Goal: Ask a question: Seek information or help from site administrators or community

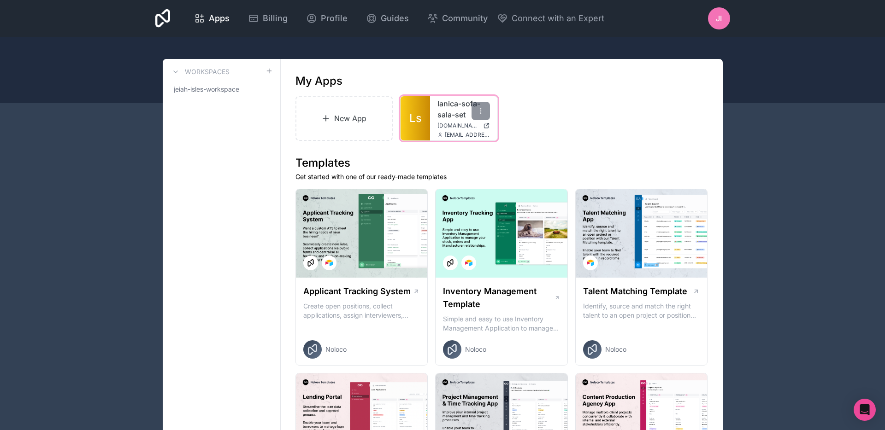
click at [418, 114] on link "Ls" at bounding box center [414, 118] width 29 height 44
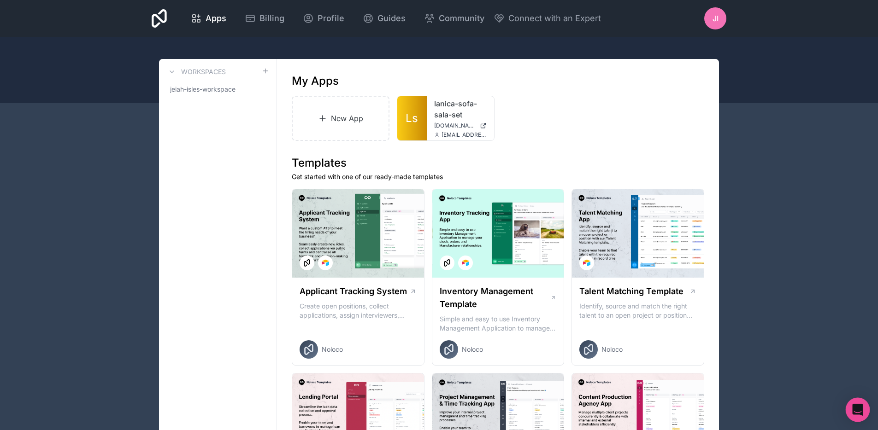
click at [852, 403] on div "Open Intercom Messenger" at bounding box center [858, 410] width 24 height 24
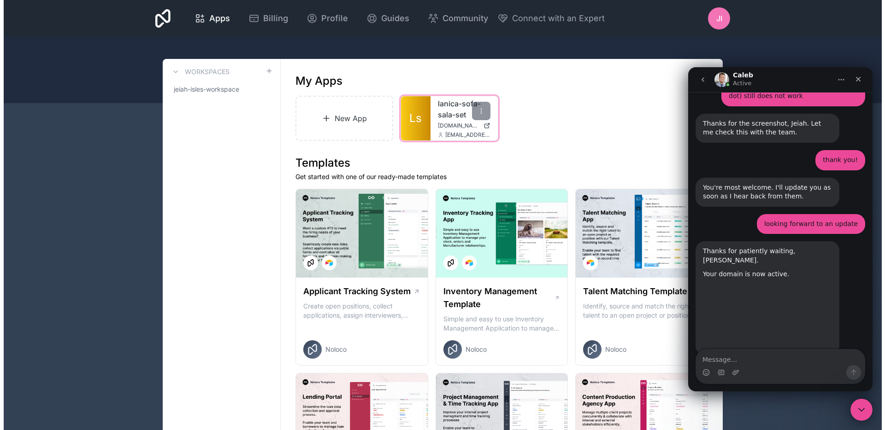
scroll to position [1211, 0]
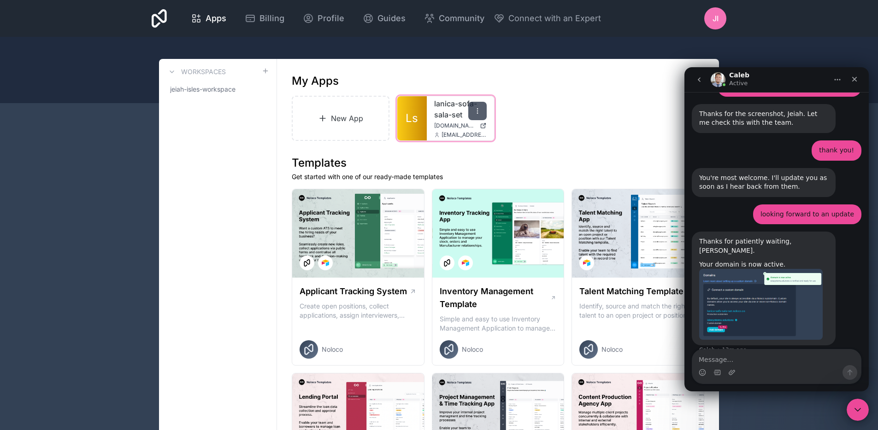
click at [475, 113] on icon at bounding box center [477, 110] width 7 height 7
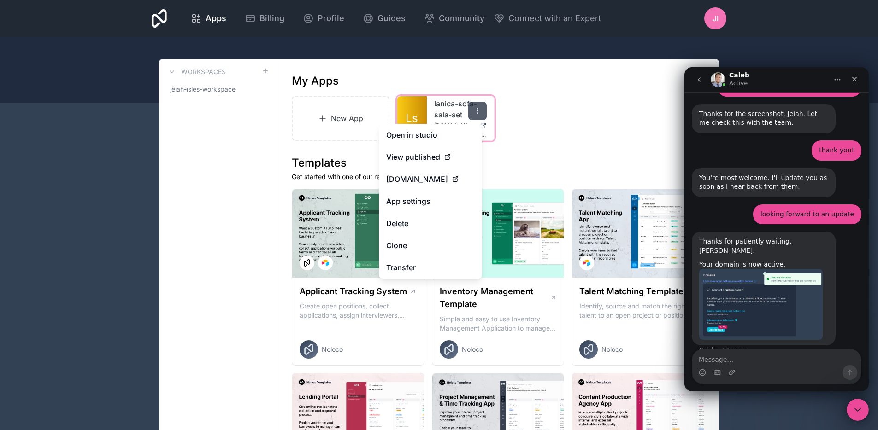
click at [475, 113] on icon at bounding box center [477, 110] width 7 height 7
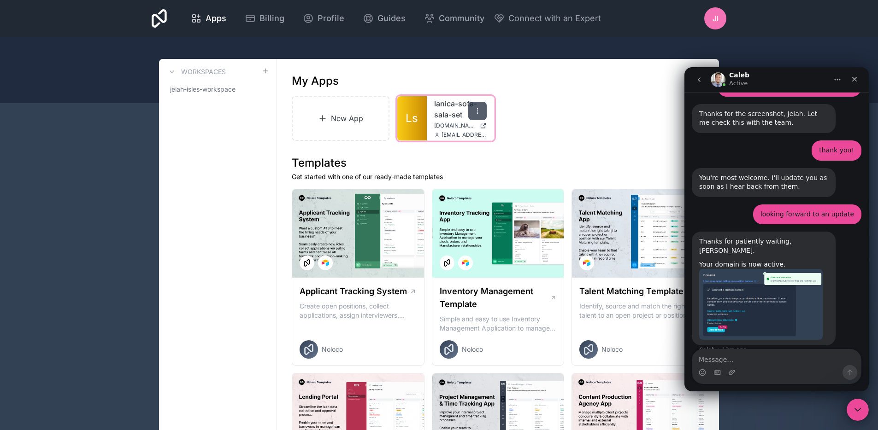
click at [475, 113] on icon at bounding box center [477, 110] width 7 height 7
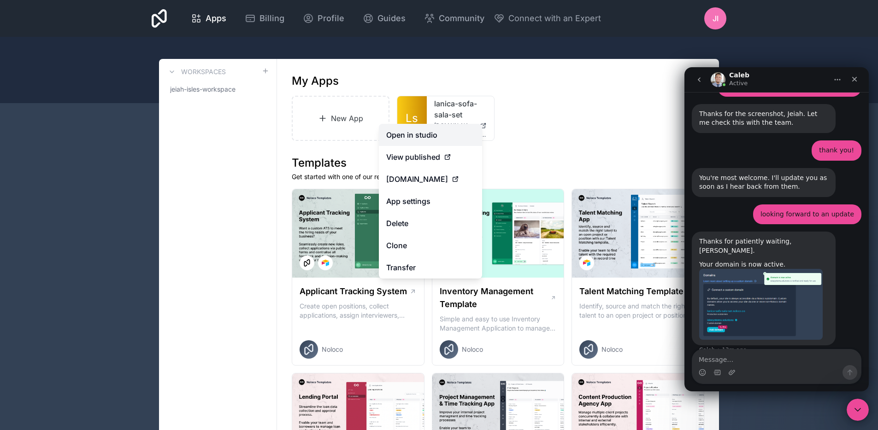
click at [439, 128] on link "Open in studio" at bounding box center [430, 135] width 103 height 22
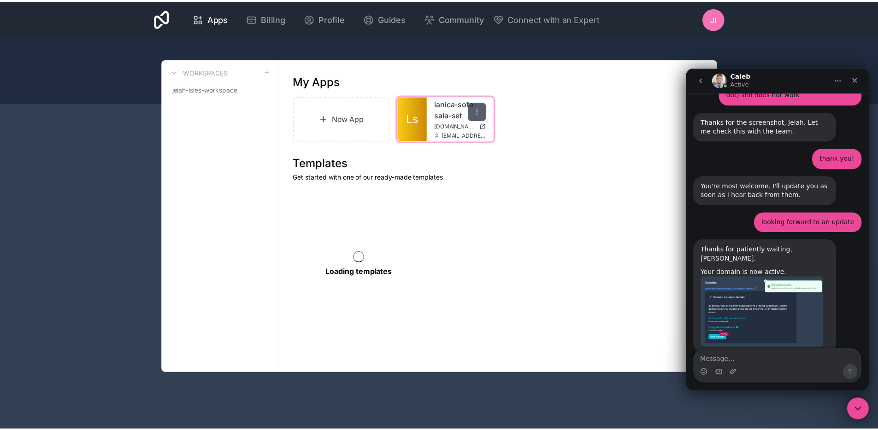
scroll to position [1211, 0]
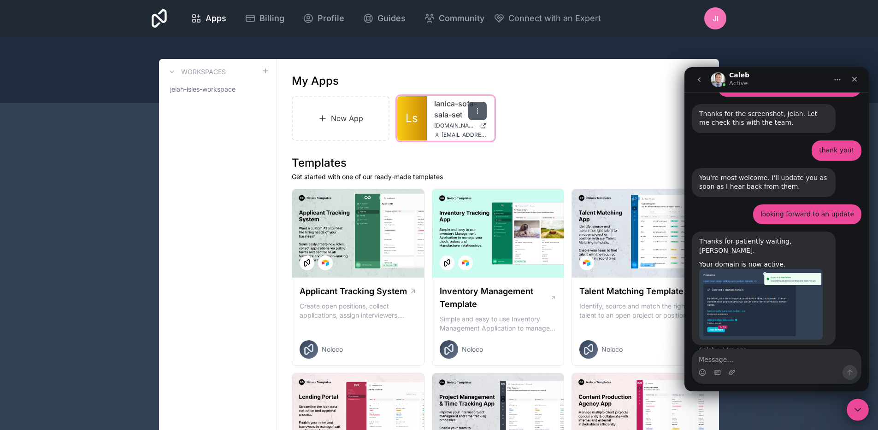
click at [479, 108] on icon at bounding box center [477, 110] width 7 height 7
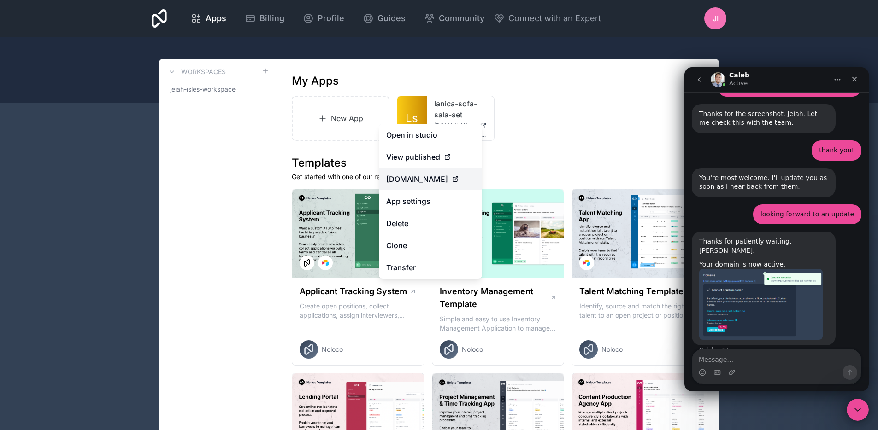
click at [448, 177] on span "[DOMAIN_NAME]" at bounding box center [417, 179] width 62 height 11
click at [459, 177] on icon at bounding box center [455, 179] width 7 height 7
click at [552, 123] on div "New App Ls lanica-sofa-sala-set islesystems.solutions jeiah@islesystems.solutio…" at bounding box center [498, 118] width 412 height 45
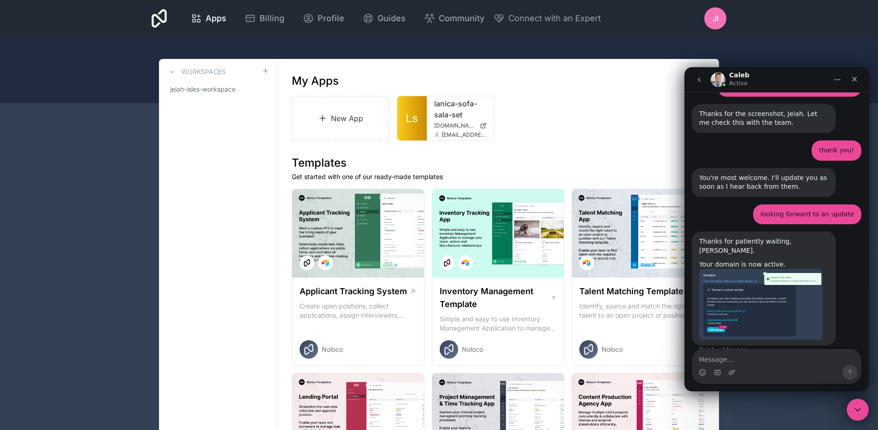
click at [755, 381] on div "Intercom messenger" at bounding box center [776, 367] width 169 height 34
click at [752, 369] on div "Intercom messenger" at bounding box center [776, 372] width 169 height 15
click at [754, 360] on textarea "Message…" at bounding box center [776, 358] width 169 height 16
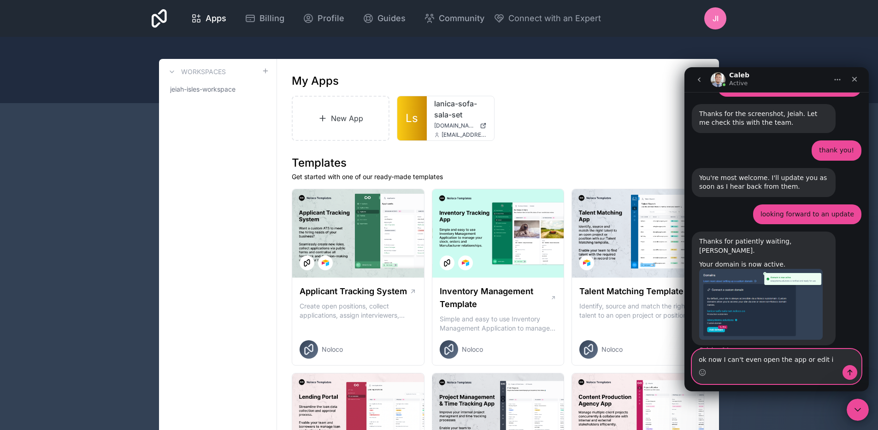
type textarea "ok now I can't even open the app or edit it"
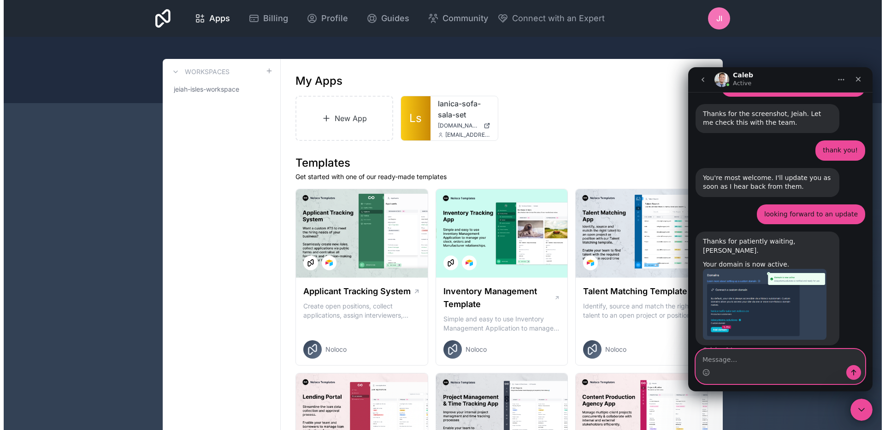
scroll to position [1233, 0]
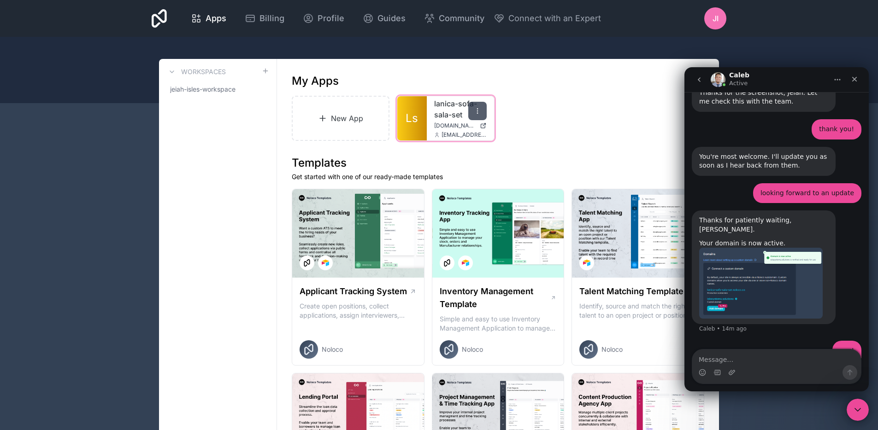
click at [482, 111] on div at bounding box center [477, 111] width 18 height 18
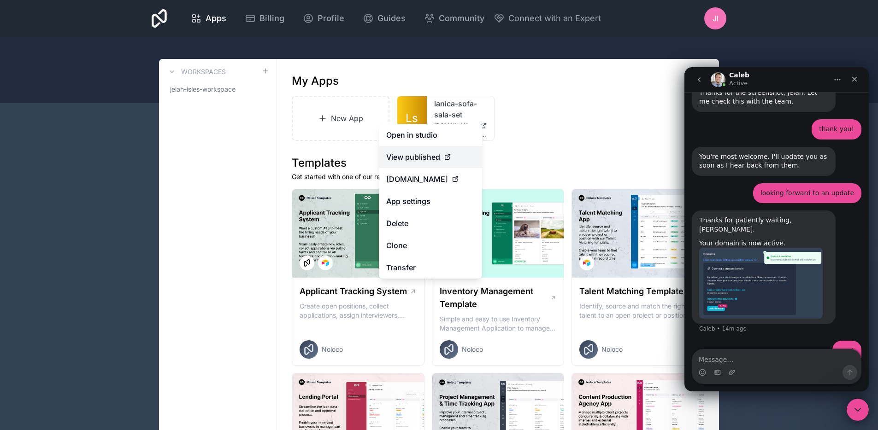
click at [447, 159] on icon at bounding box center [447, 156] width 7 height 7
click at [463, 156] on div "View published" at bounding box center [430, 157] width 88 height 11
click at [412, 163] on link "View published" at bounding box center [430, 157] width 103 height 22
click at [412, 160] on span "View published" at bounding box center [413, 157] width 54 height 11
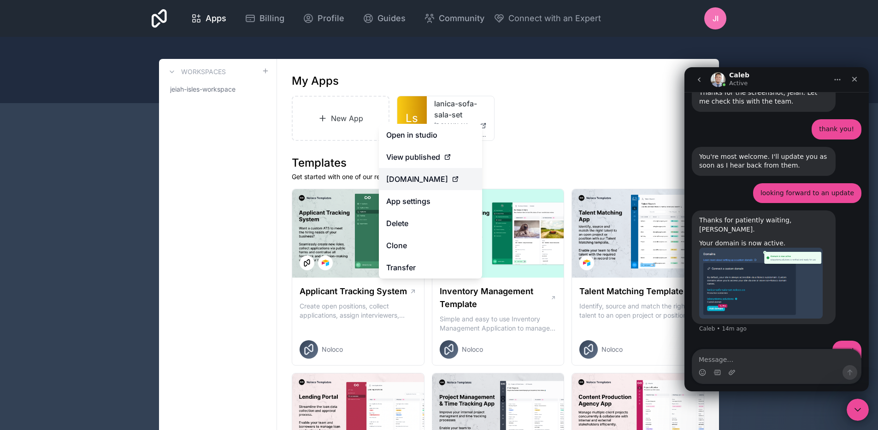
click at [418, 174] on span "[DOMAIN_NAME]" at bounding box center [417, 179] width 62 height 11
click at [472, 109] on div at bounding box center [477, 111] width 18 height 18
click at [440, 132] on link "Open in studio" at bounding box center [430, 135] width 103 height 22
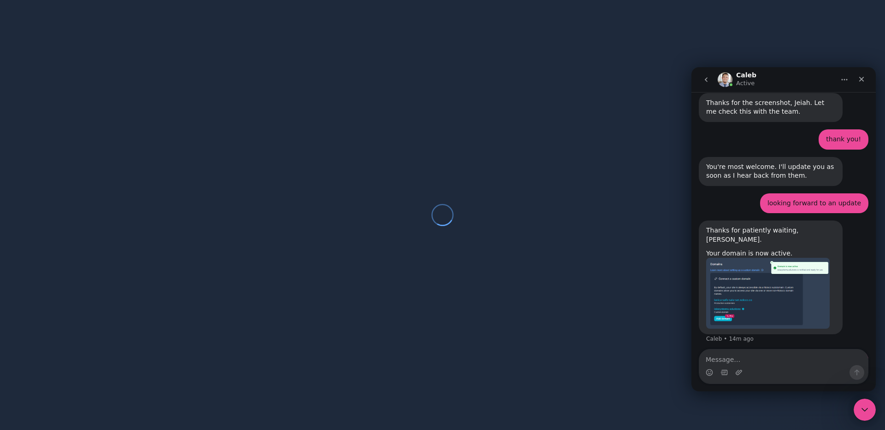
scroll to position [1233, 0]
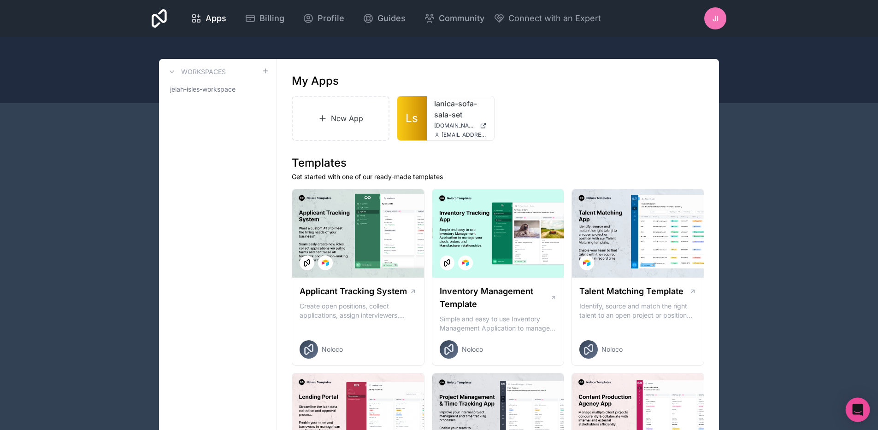
click at [865, 412] on div "Open Intercom Messenger" at bounding box center [858, 410] width 24 height 24
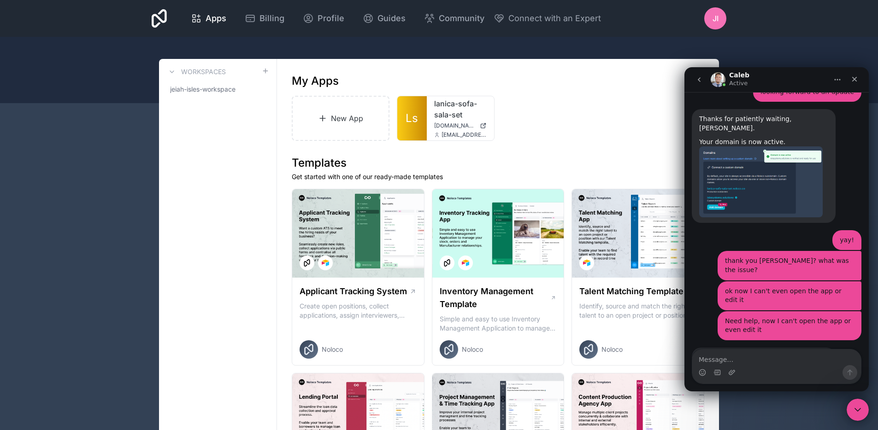
scroll to position [1344, 0]
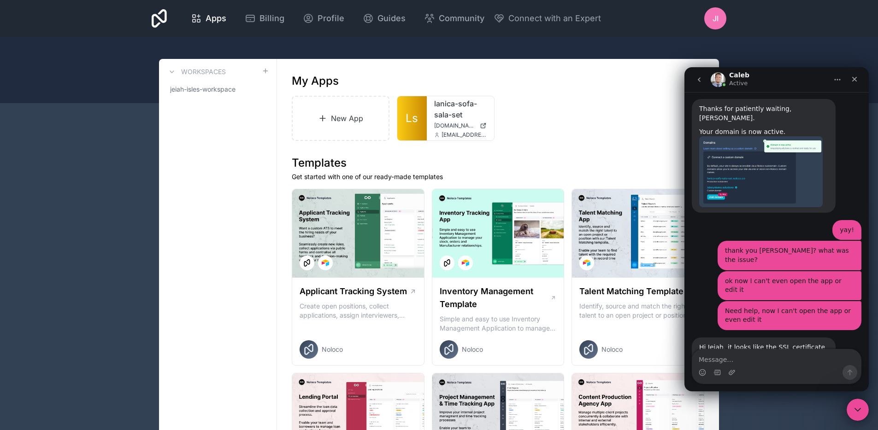
click at [775, 364] on textarea "Message…" at bounding box center [776, 358] width 169 height 16
click at [766, 361] on textarea "Message…" at bounding box center [776, 358] width 169 height 16
type textarea "ok I can access it now again"
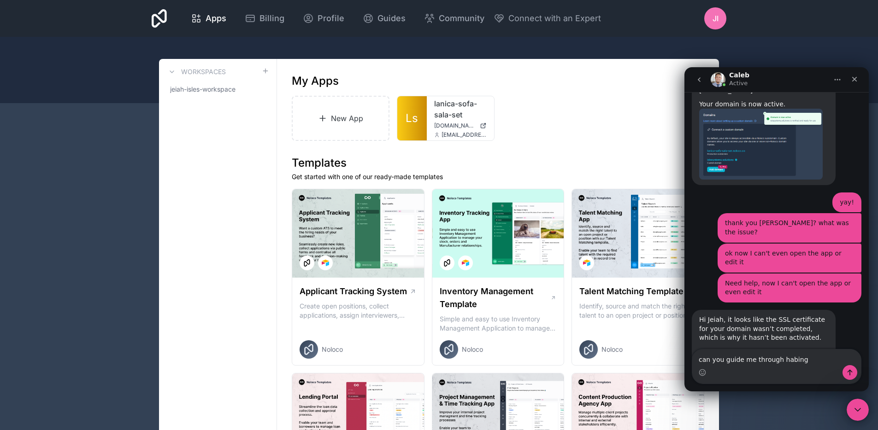
type textarea "can you guide me through habin"
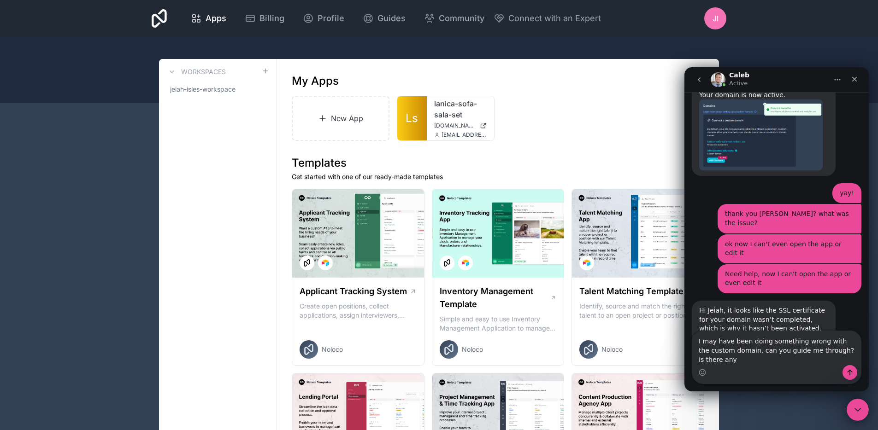
scroll to position [1390, 0]
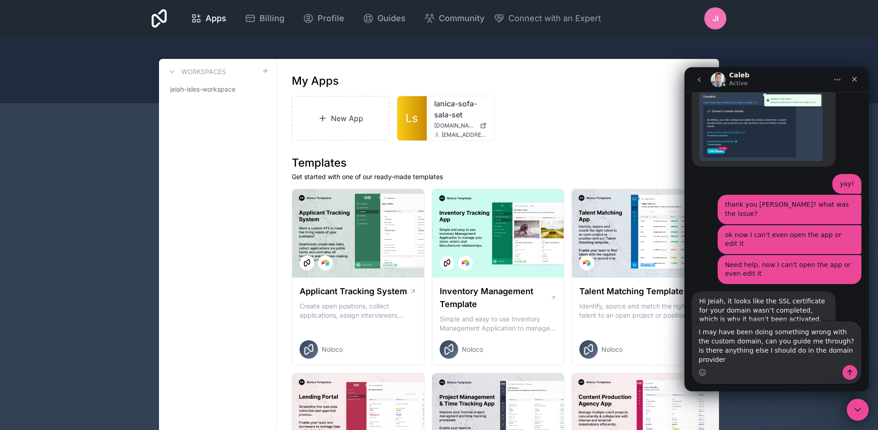
type textarea "I may have been doing something wrong with the custom domain, can you guide me …"
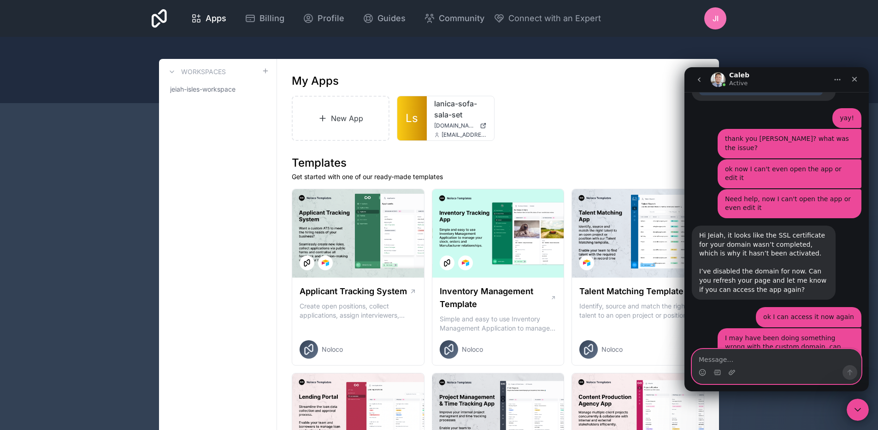
scroll to position [1493, 0]
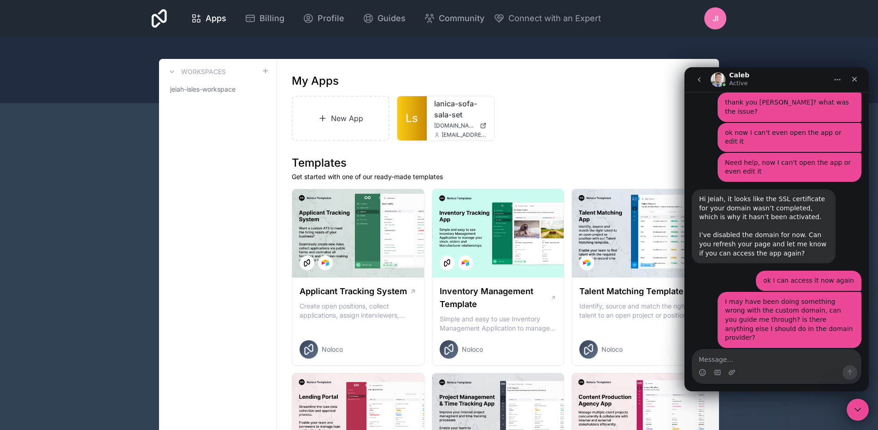
click at [750, 407] on link "[URL][DOMAIN_NAME]" at bounding box center [735, 410] width 72 height 7
click at [759, 361] on div "Glad to hear you can access it again, [PERSON_NAME]. Here’s our step-by-[PERSON…" at bounding box center [763, 388] width 129 height 54
click at [758, 407] on link "[URL][DOMAIN_NAME]" at bounding box center [735, 410] width 72 height 7
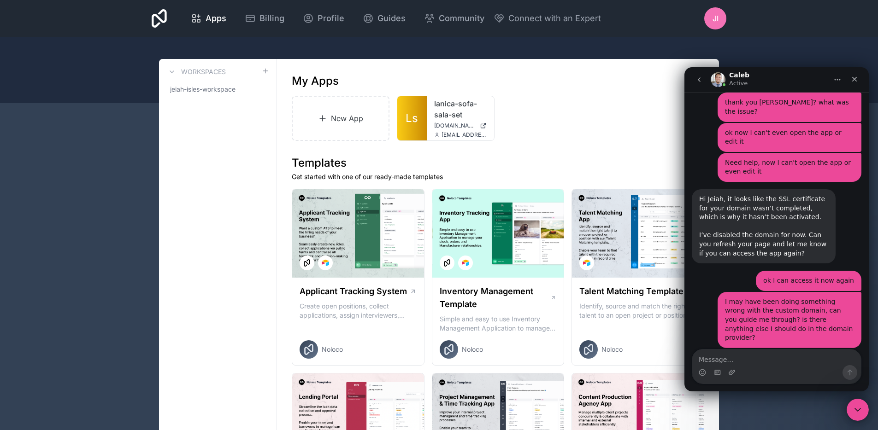
click at [735, 361] on div "Glad to hear you can access it again, [PERSON_NAME]. Here’s our step-by-[PERSON…" at bounding box center [763, 388] width 129 height 54
drag, startPoint x: 734, startPoint y: 323, endPoint x: 700, endPoint y: 311, distance: 35.6
click at [700, 361] on div "Glad to hear you can access it again, [PERSON_NAME]. Here’s our step-by-[PERSON…" at bounding box center [763, 388] width 129 height 54
copy link "[URL][DOMAIN_NAME]"
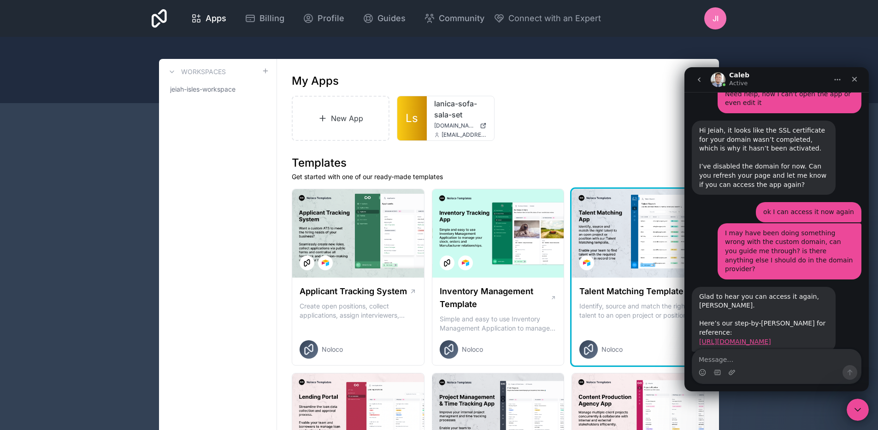
scroll to position [1589, 0]
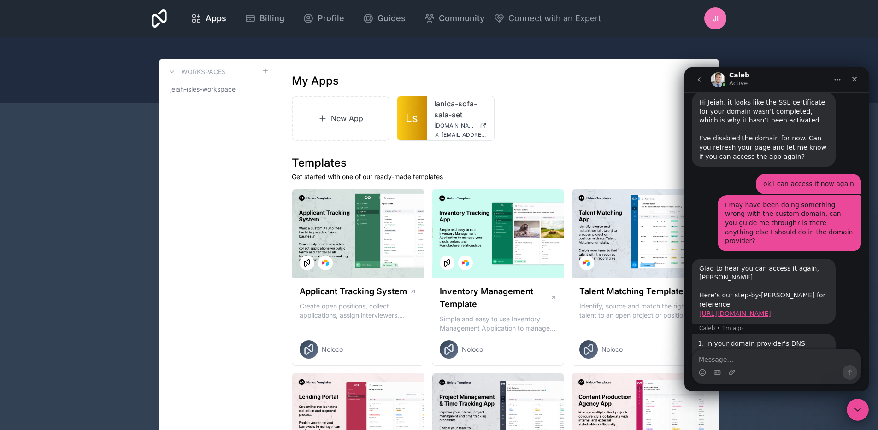
click at [813, 264] on div "Glad to hear you can access it again, [PERSON_NAME]. Here’s our step-by-[PERSON…" at bounding box center [763, 291] width 129 height 54
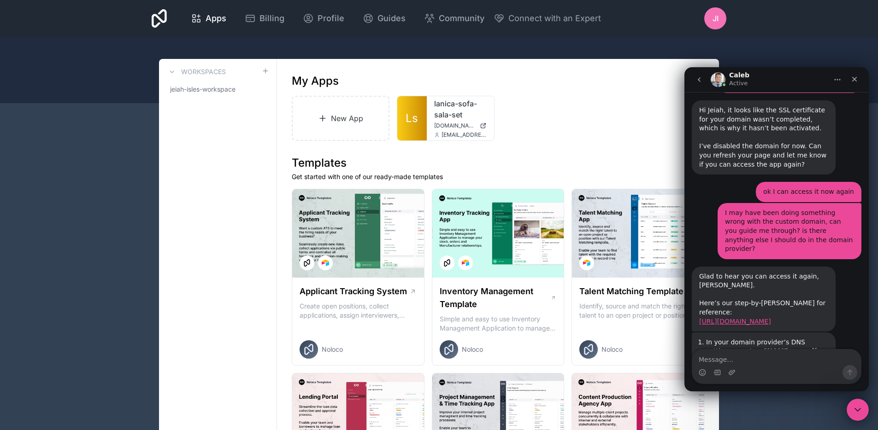
scroll to position [1580, 0]
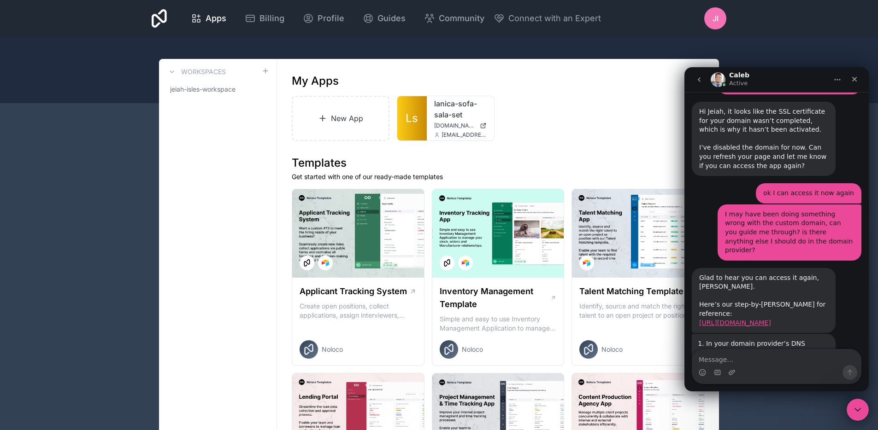
drag, startPoint x: 808, startPoint y: 268, endPoint x: 759, endPoint y: 268, distance: 48.8
click at [759, 340] on li "In your domain provider’s DNS settings, create a CNAME record for the domain or…" at bounding box center [767, 357] width 122 height 34
click at [748, 355] on textarea "Message…" at bounding box center [776, 358] width 169 height 16
click at [739, 358] on textarea "Message…" at bounding box center [776, 358] width 169 height 16
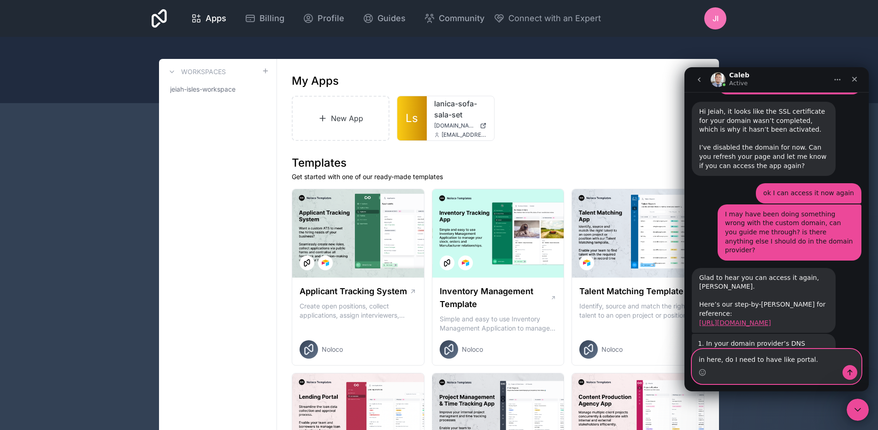
paste textarea "i"
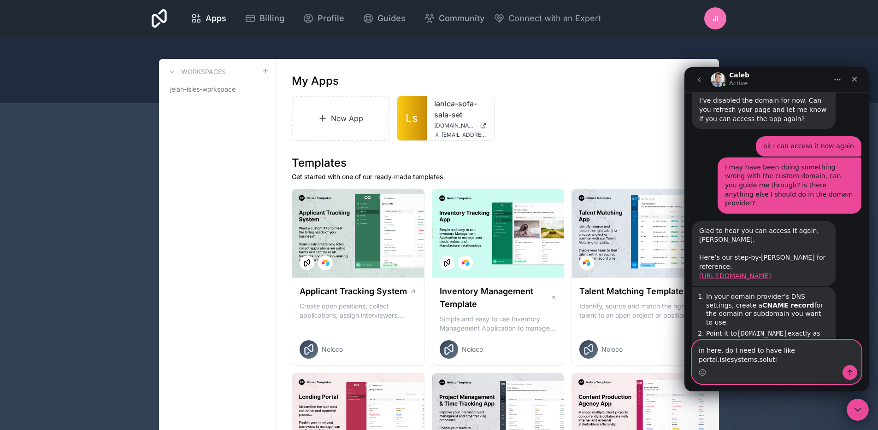
scroll to position [1636, 0]
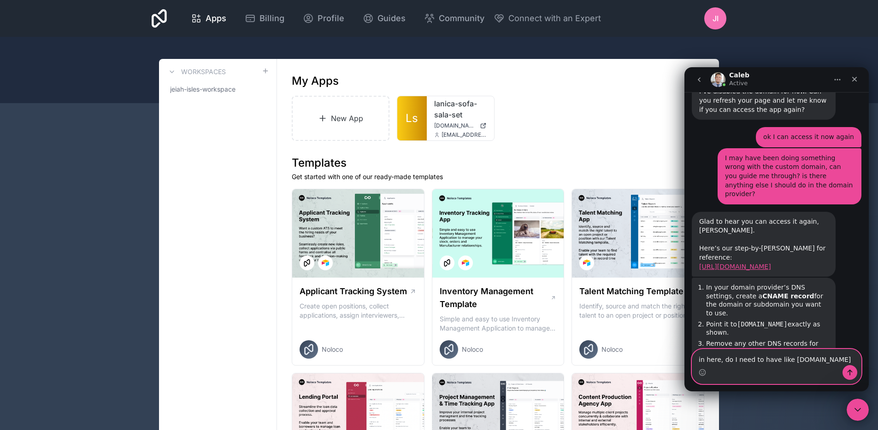
type textarea "in here, do I need to have like [DOMAIN_NAME]?"
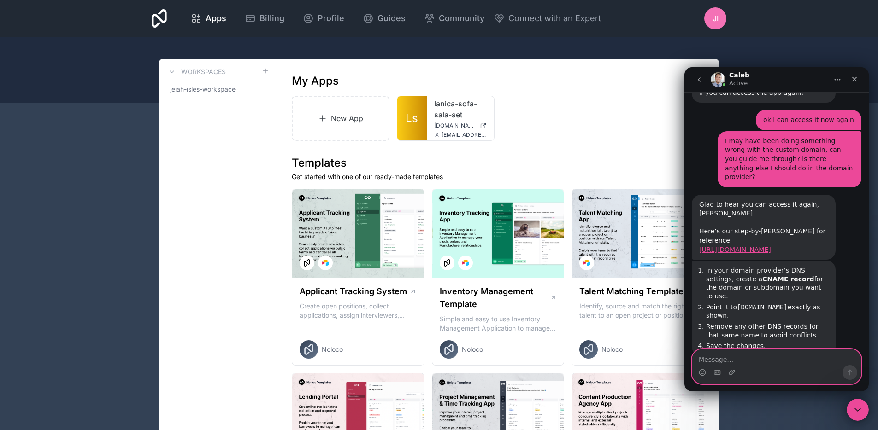
scroll to position [1657, 0]
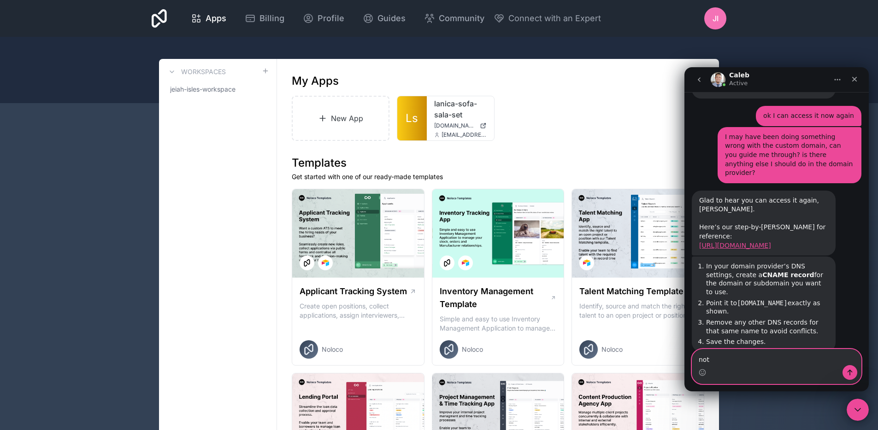
type textarea "not"
click at [765, 361] on textarea "Message…" at bounding box center [776, 358] width 169 height 16
paste textarea "[DOMAIN_NAME]"
type textarea "should it be like this? [DOMAIN_NAME]"
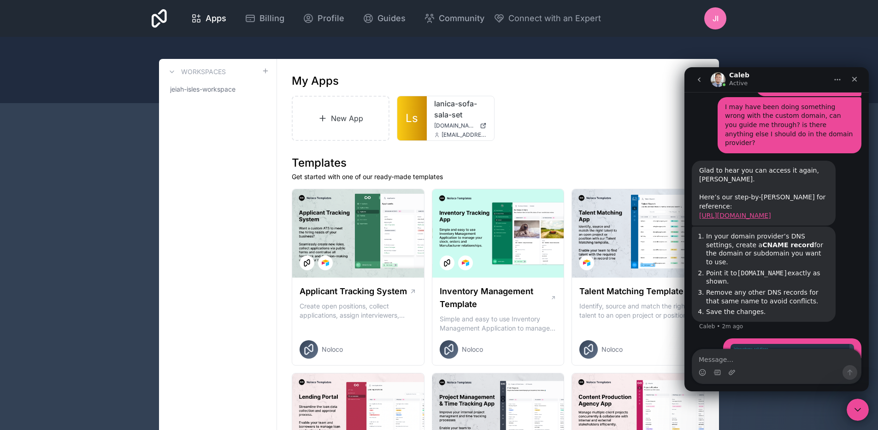
scroll to position [1723, 0]
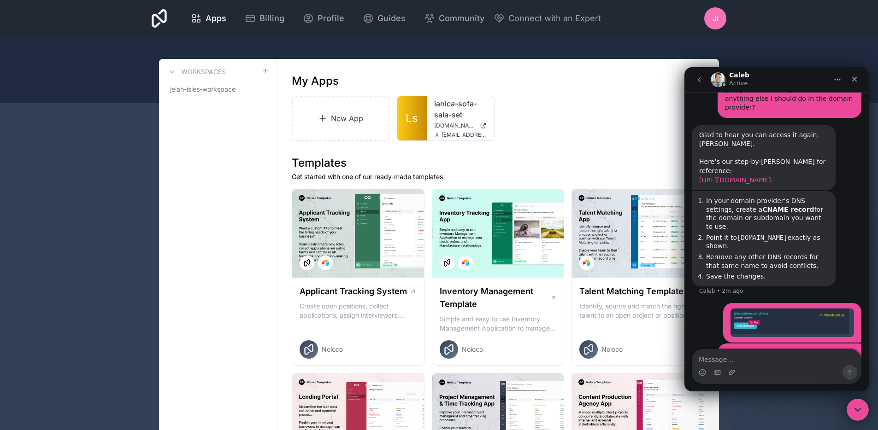
click at [746, 369] on div "Intercom messenger" at bounding box center [776, 372] width 169 height 15
click at [745, 363] on textarea "Message…" at bounding box center [776, 358] width 169 height 16
type textarea "in this instruction"
paste textarea "Message…"
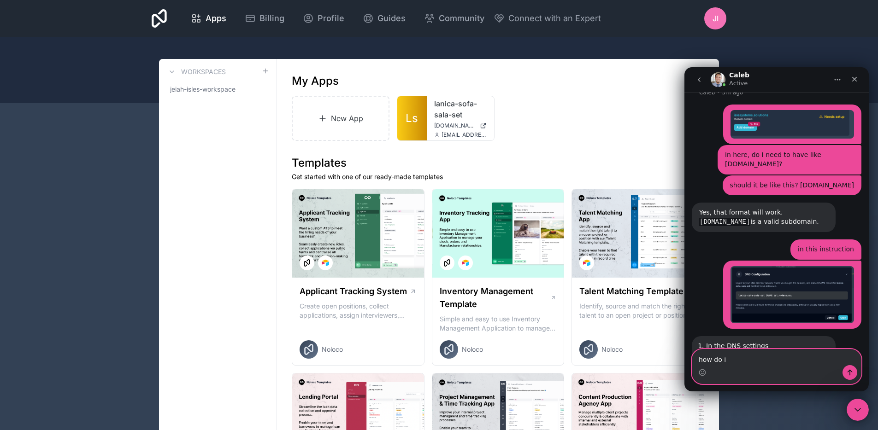
scroll to position [1922, 0]
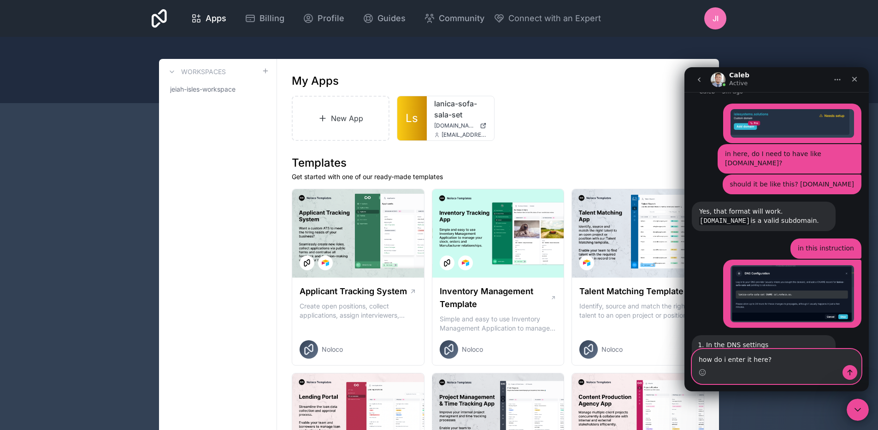
type textarea "how do i enter it here?"
paste textarea "Message…"
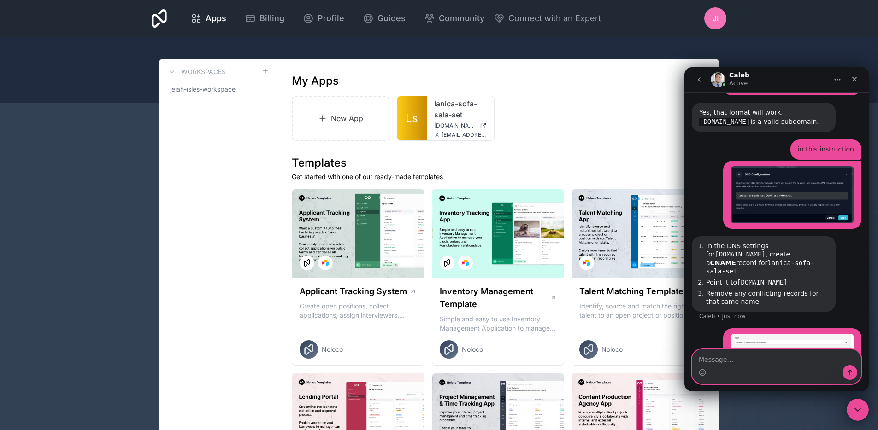
scroll to position [2042, 0]
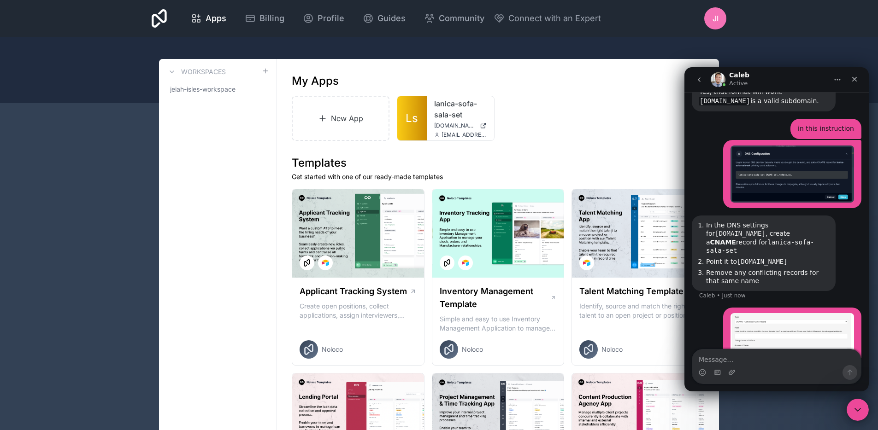
click at [822, 313] on img "Jeiah says…" at bounding box center [791, 353] width 123 height 80
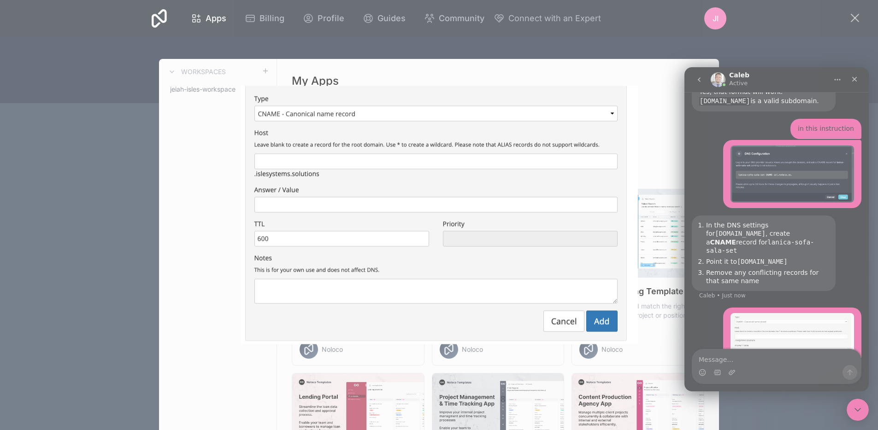
click at [748, 349] on div "Intercom messenger" at bounding box center [439, 215] width 878 height 430
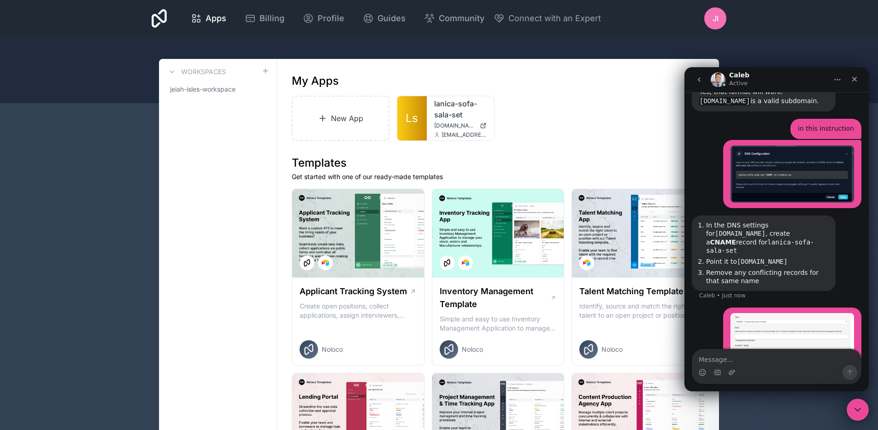
click at [735, 358] on textarea "Message…" at bounding box center [776, 358] width 169 height 16
type textarea "h"
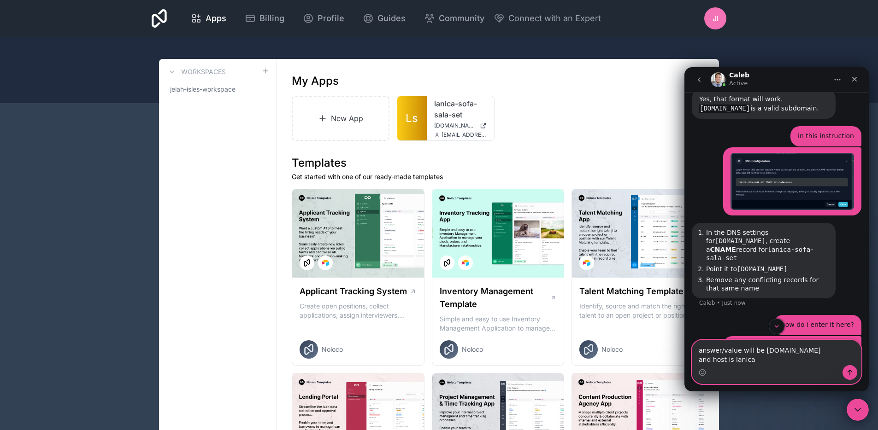
scroll to position [2051, 0]
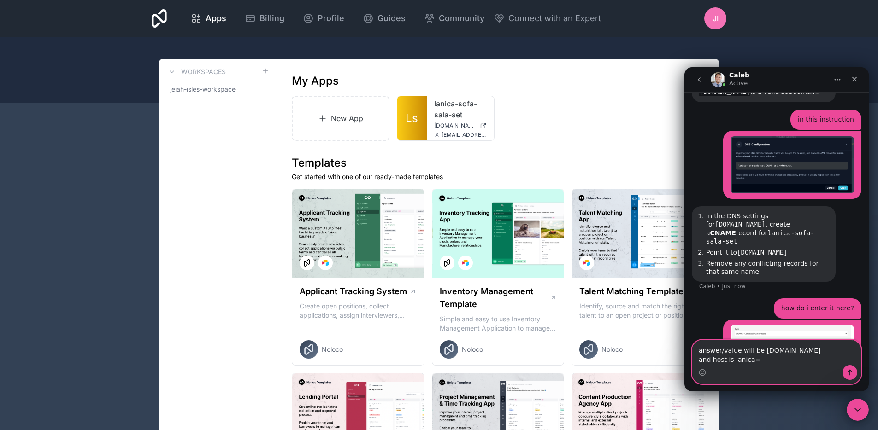
click at [763, 359] on textarea "answer/value will be [DOMAIN_NAME] and host is lanica=" at bounding box center [776, 353] width 169 height 25
type textarea "answer/value will be [DOMAIN_NAME] and host is lanica-sofa-sala-set?"
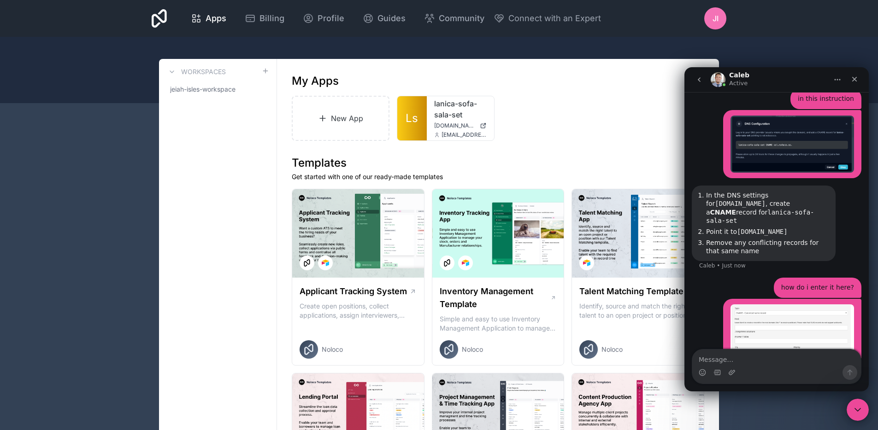
click at [782, 305] on img "Jeiah says…" at bounding box center [791, 345] width 123 height 80
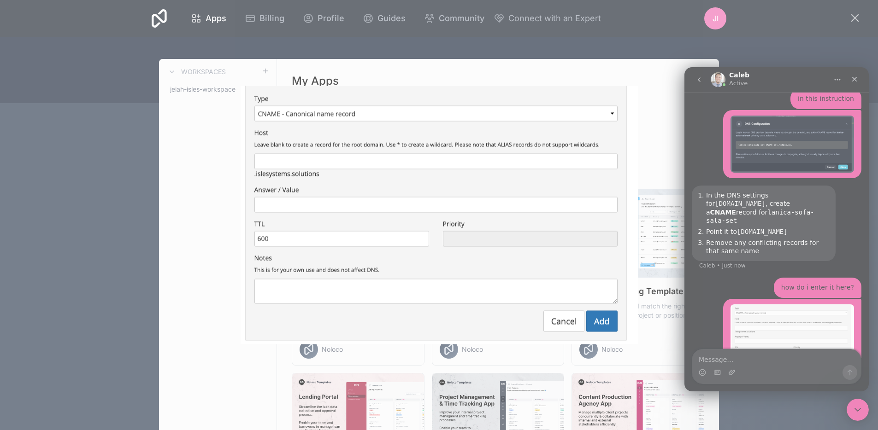
click at [688, 242] on div "Intercom messenger" at bounding box center [439, 215] width 878 height 430
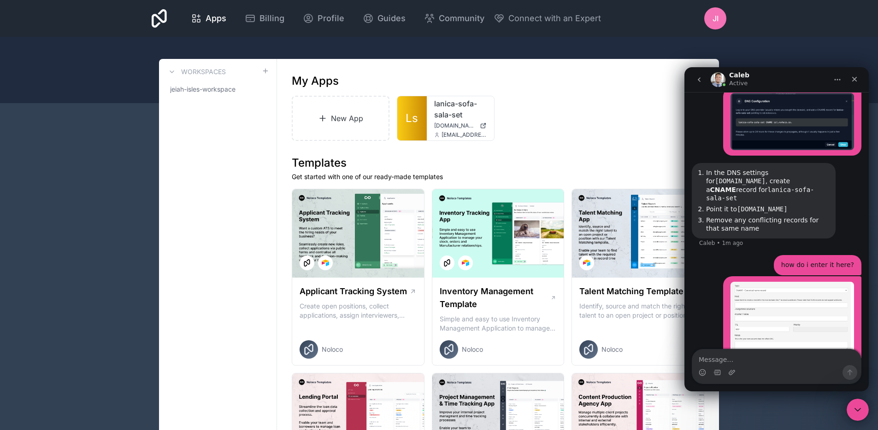
scroll to position [2072, 0]
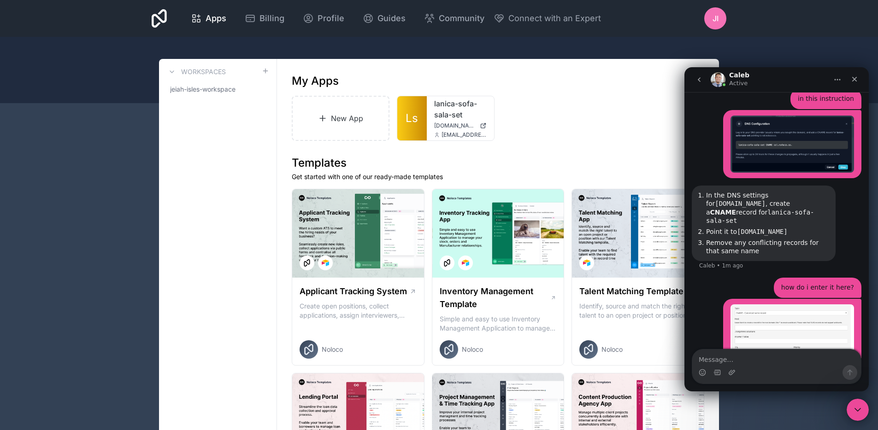
click at [773, 305] on img "Jeiah says…" at bounding box center [791, 345] width 123 height 80
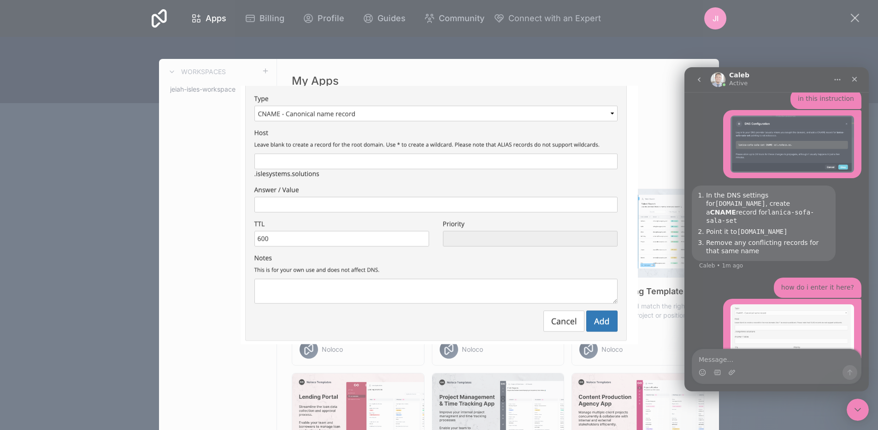
scroll to position [2108, 0]
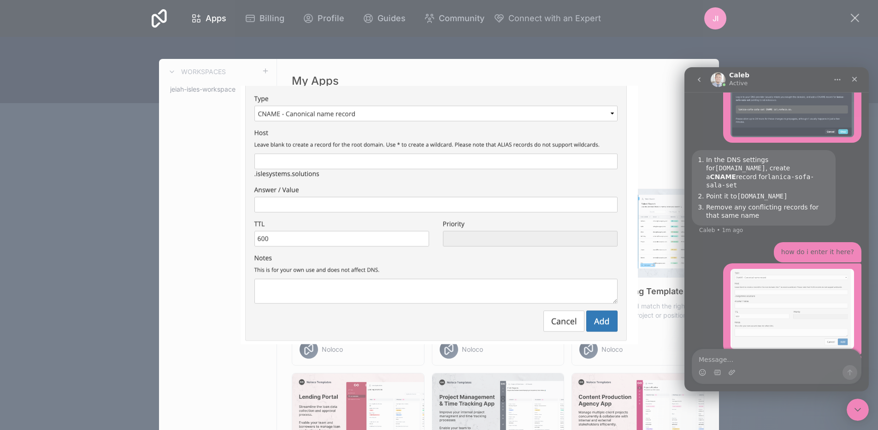
click at [757, 169] on div "Intercom messenger" at bounding box center [439, 215] width 878 height 430
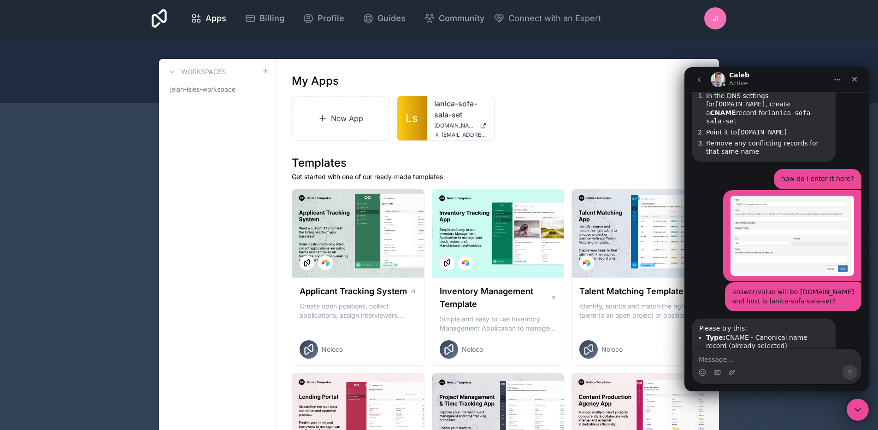
scroll to position [2188, 0]
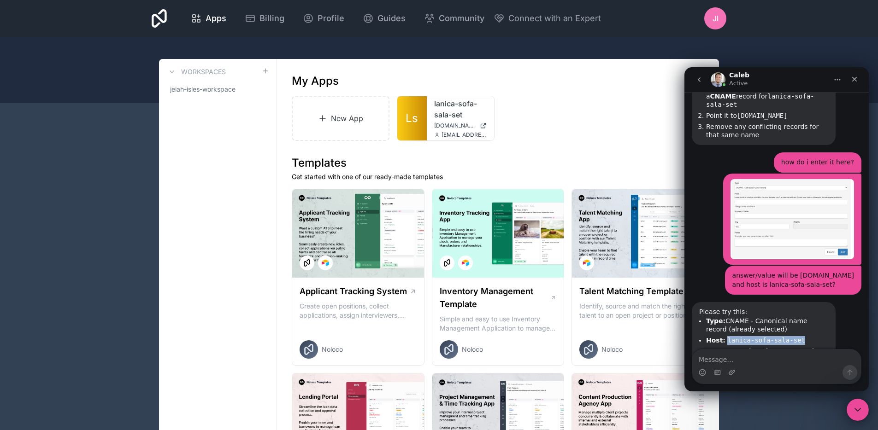
drag, startPoint x: 803, startPoint y: 259, endPoint x: 726, endPoint y: 260, distance: 77.4
click at [726, 336] on li "Host: lanica-sofa-sala-set" at bounding box center [767, 340] width 122 height 9
copy code "lanica-sofa-sala-set"
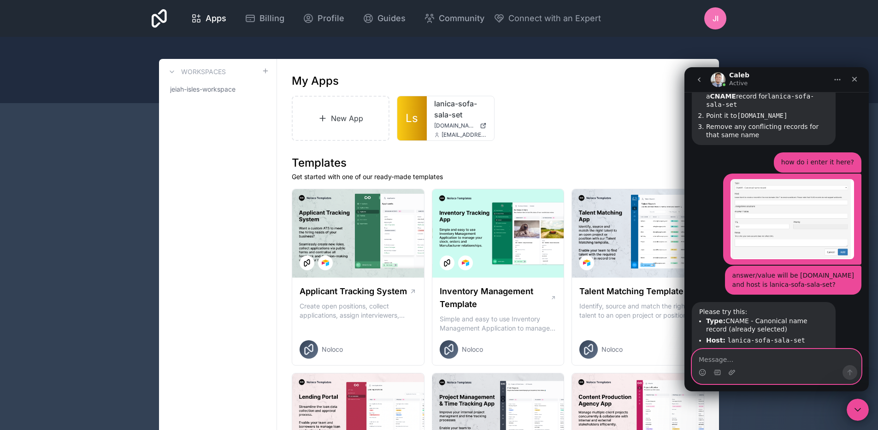
click at [742, 358] on textarea "Message…" at bounding box center [776, 358] width 169 height 16
paste textarea "d"
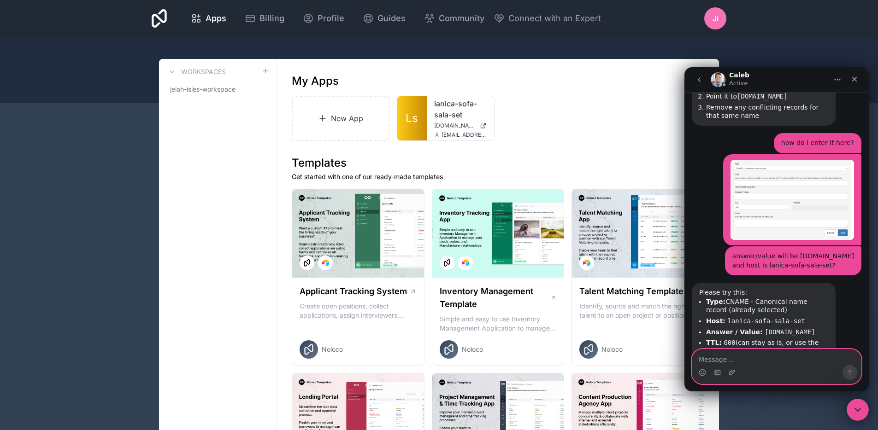
scroll to position [2218, 0]
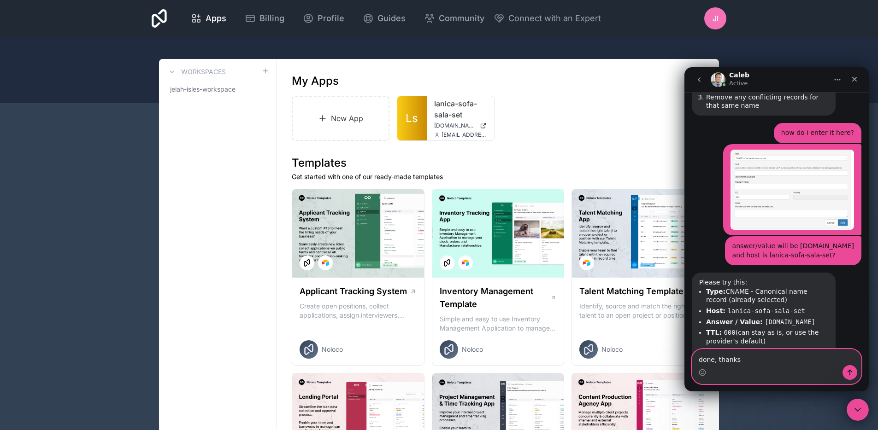
type textarea "done, thanks"
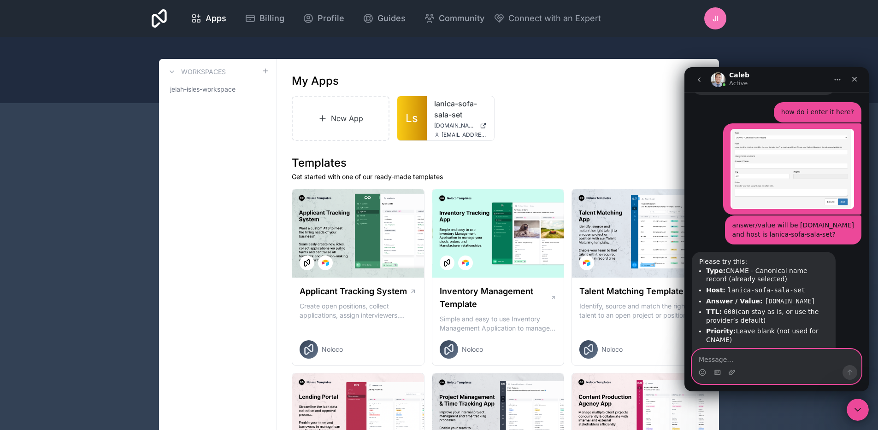
type textarea "l"
type textarea "h"
type textarea "this looks not weird now"
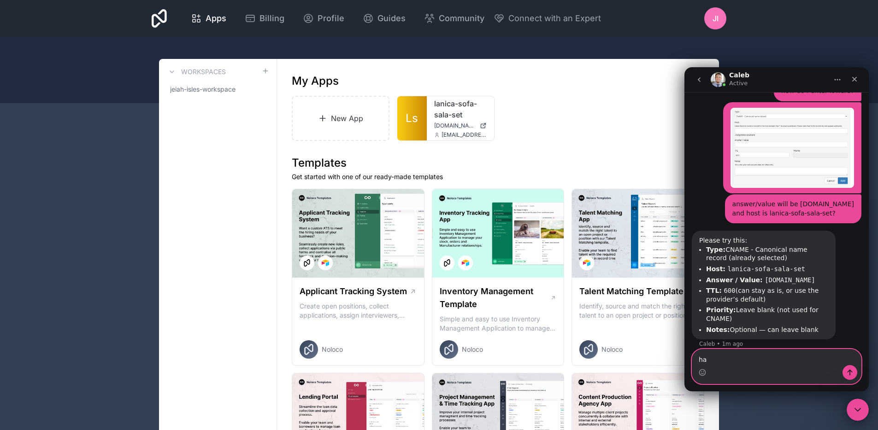
type textarea "h"
type textarea "haha"
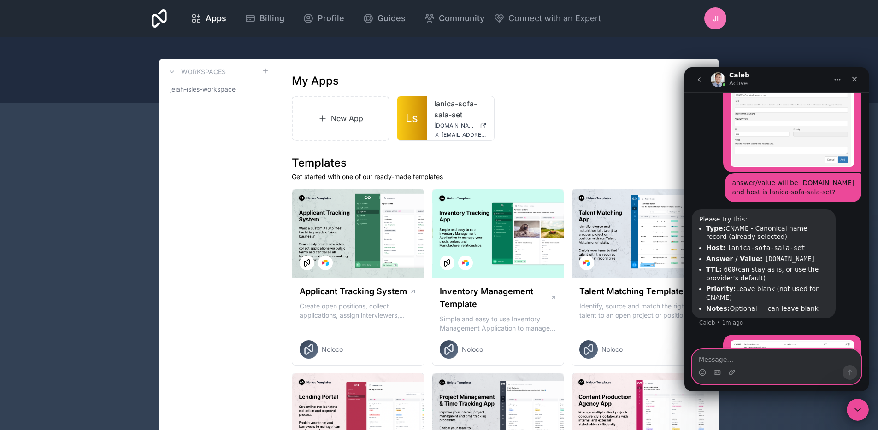
scroll to position [2316, 0]
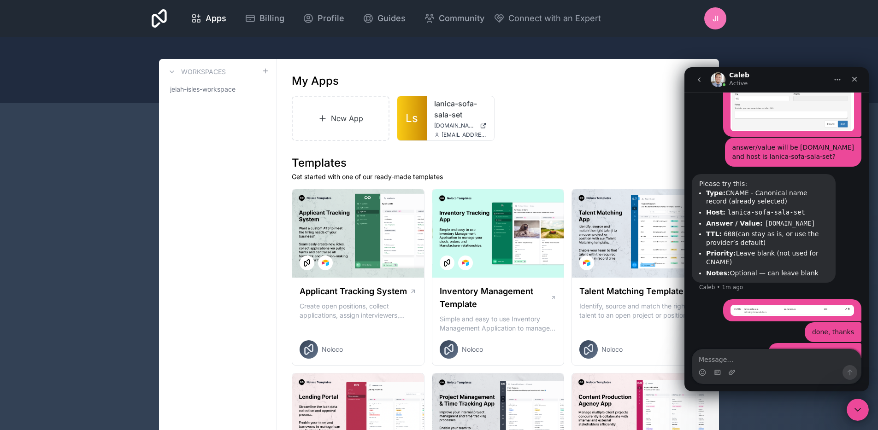
click at [743, 305] on img "Jeiah says…" at bounding box center [791, 310] width 123 height 11
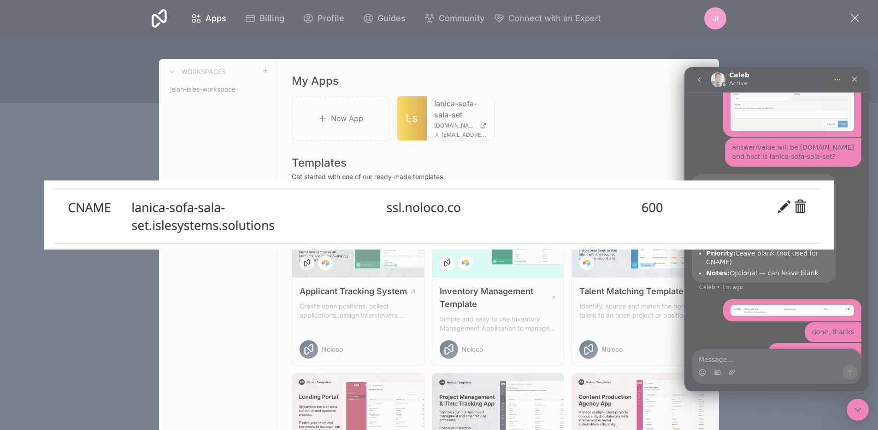
click at [717, 286] on div "Intercom messenger" at bounding box center [439, 215] width 878 height 430
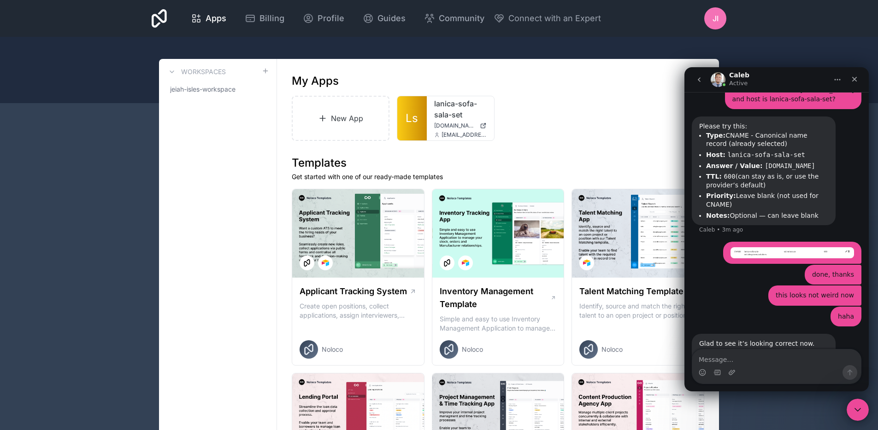
scroll to position [2390, 0]
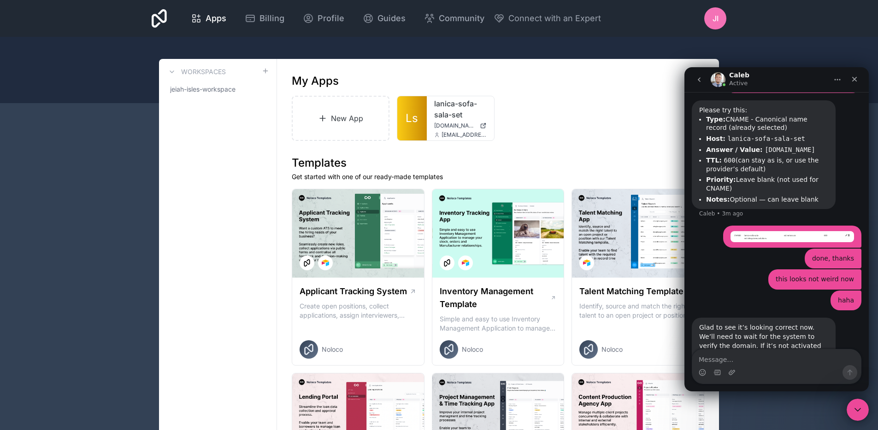
click at [856, 405] on icon "Close Intercom Messenger" at bounding box center [857, 410] width 11 height 11
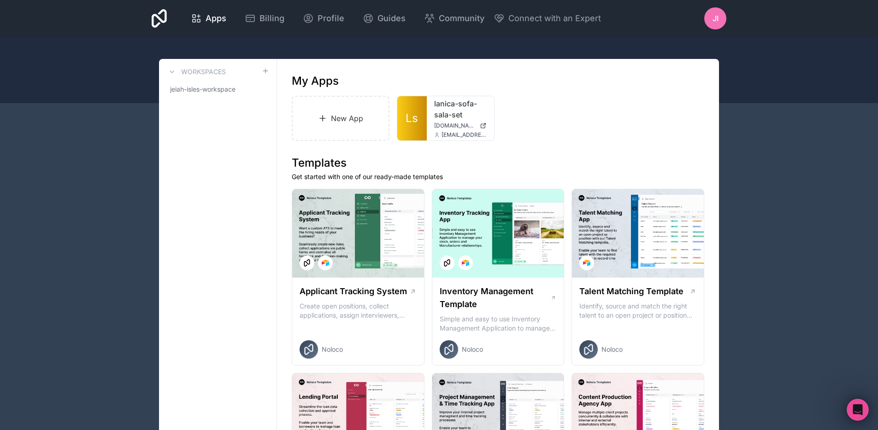
scroll to position [2407, 0]
